Goal: Find contact information: Find contact information

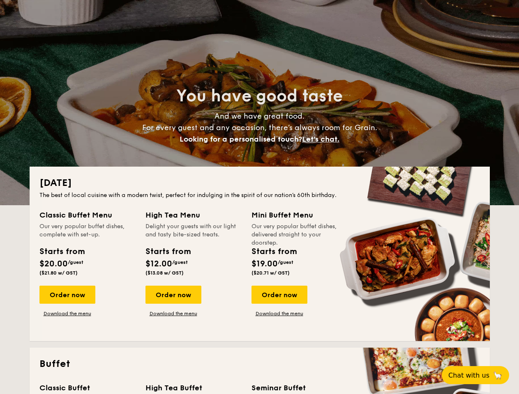
click at [259, 197] on div "The best of local cuisine with a modern twist, perfect for indulging in the spi…" at bounding box center [259, 195] width 440 height 8
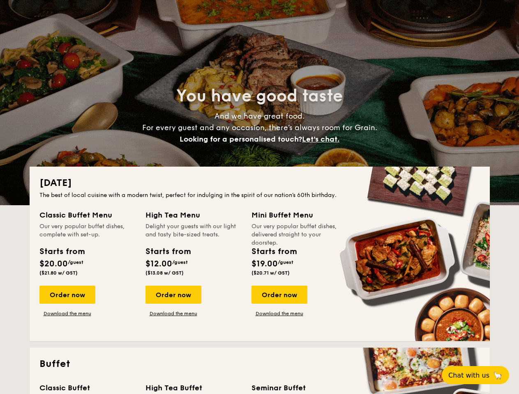
click at [323, 139] on span "Let's chat." at bounding box center [320, 139] width 37 height 9
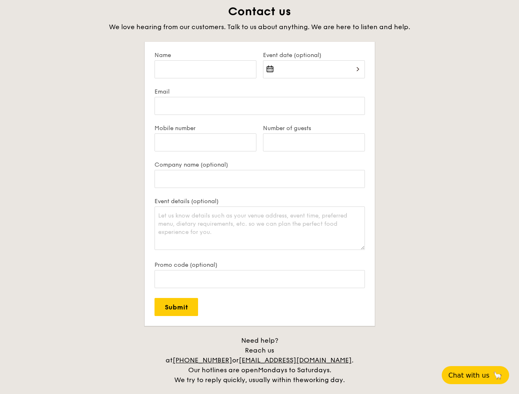
click at [480, 375] on span "Chat with us" at bounding box center [468, 376] width 41 height 8
